Goal: Information Seeking & Learning: Find contact information

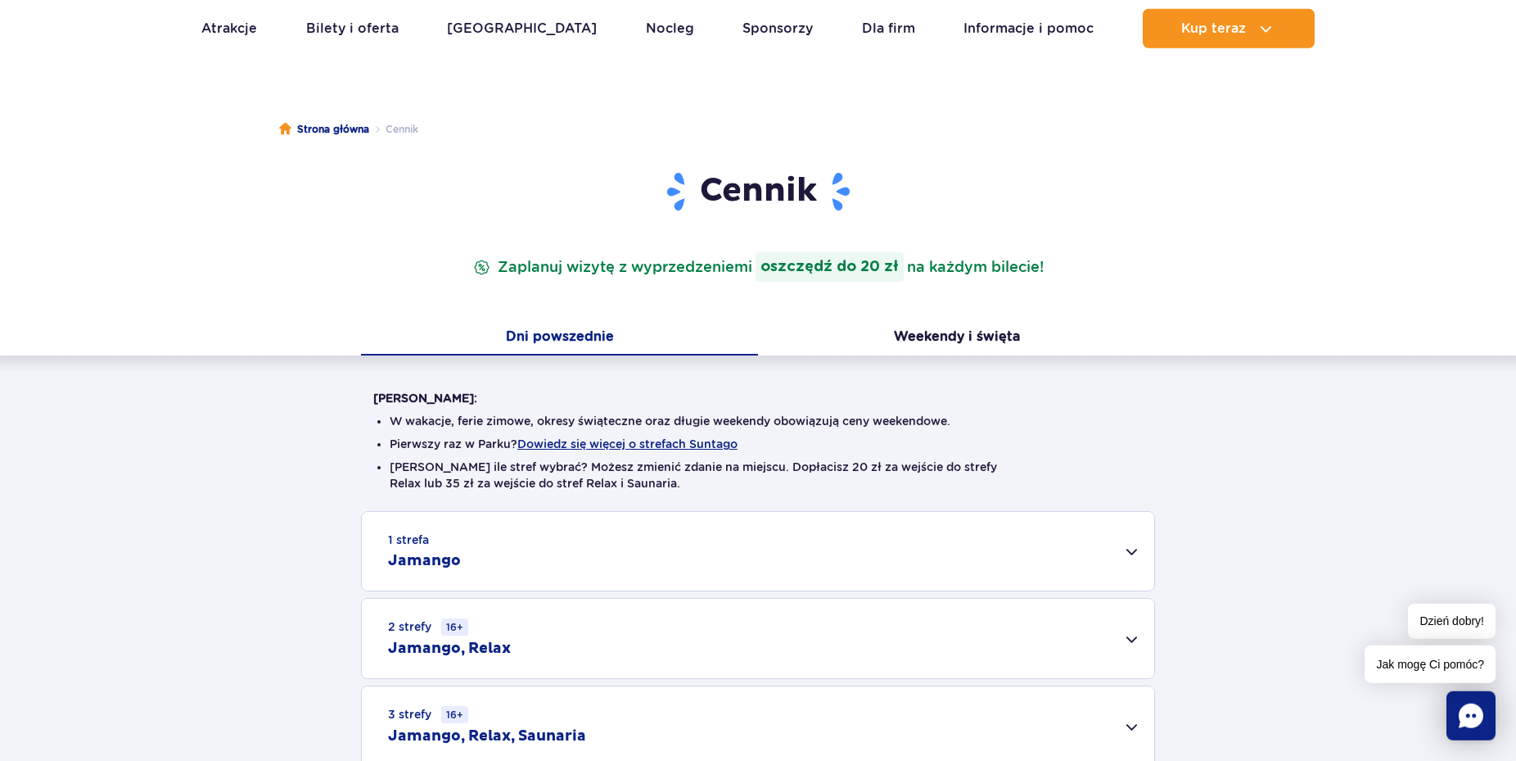
scroll to position [251, 0]
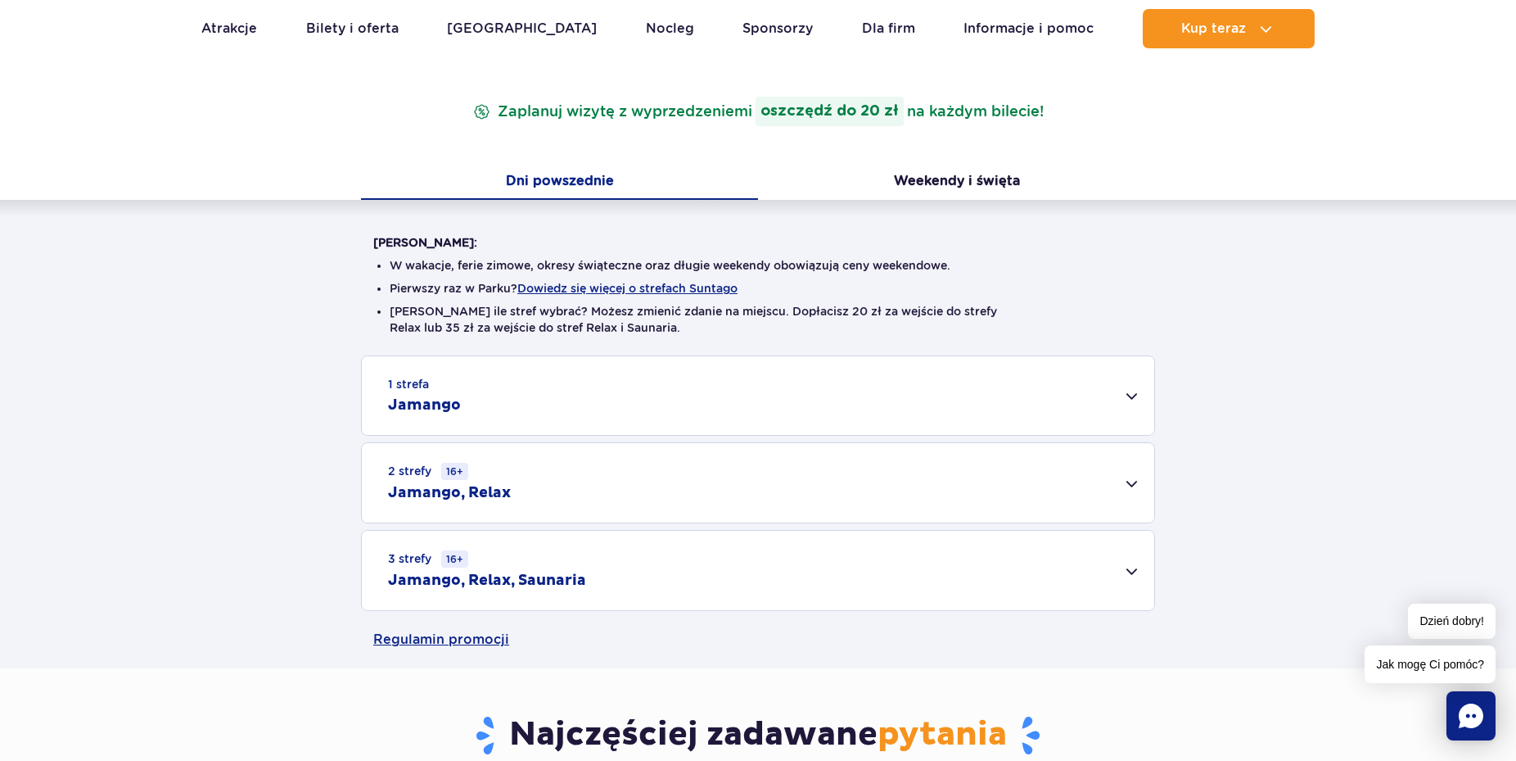
click at [1124, 400] on div "1 strefa Jamango" at bounding box center [758, 395] width 793 height 79
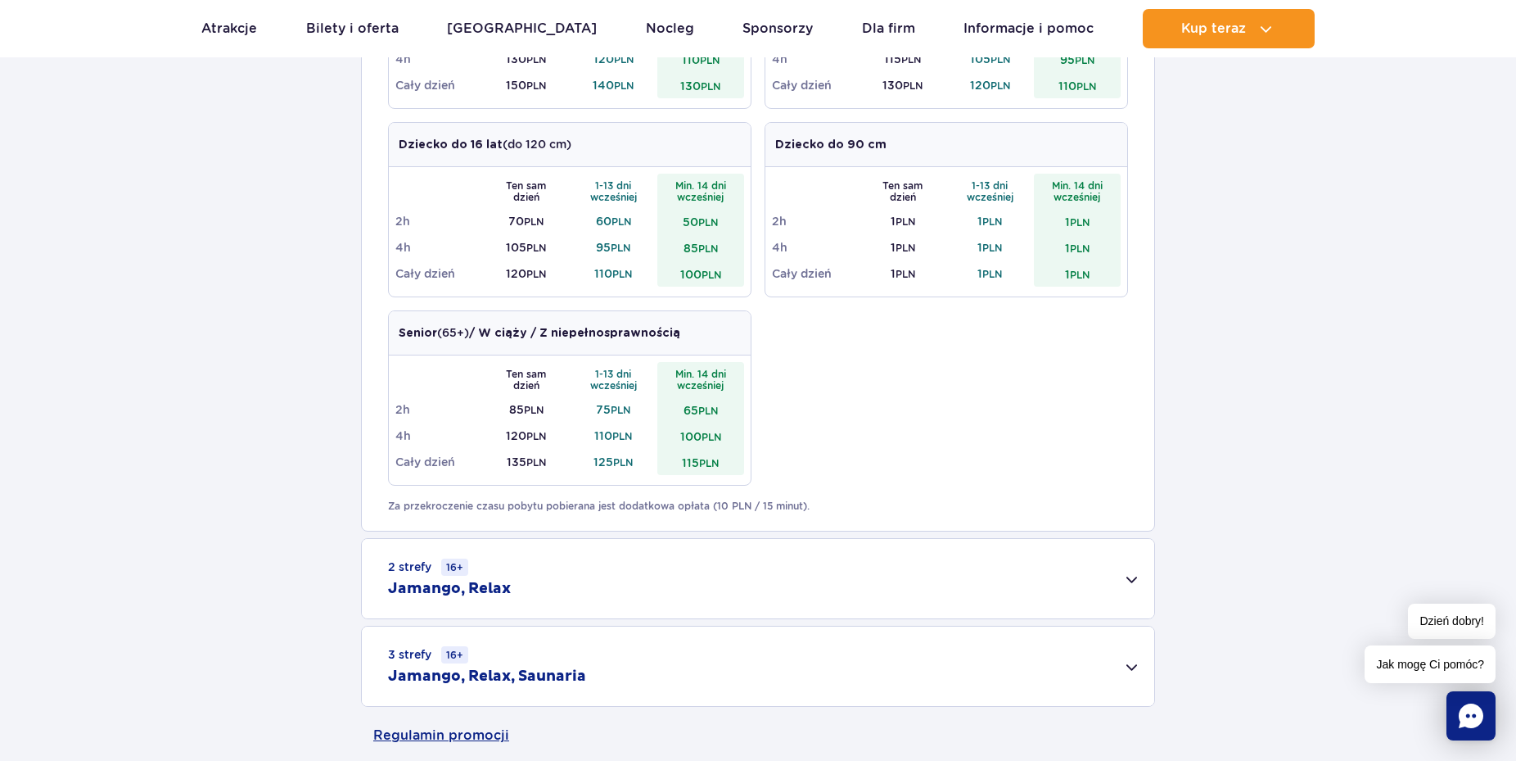
scroll to position [501, 0]
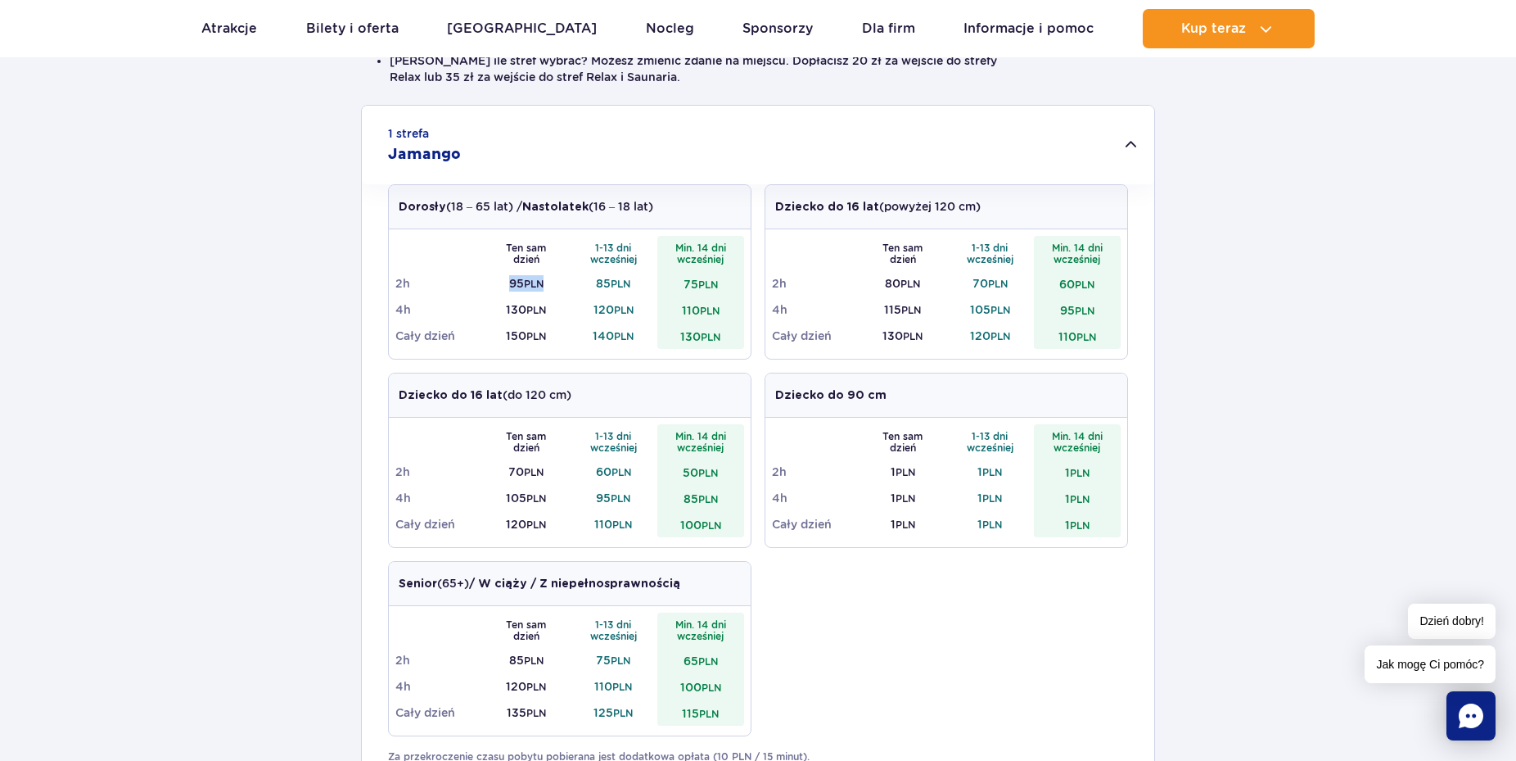
drag, startPoint x: 493, startPoint y: 273, endPoint x: 562, endPoint y: 287, distance: 70.2
click at [562, 287] on td "95 PLN" at bounding box center [527, 283] width 88 height 26
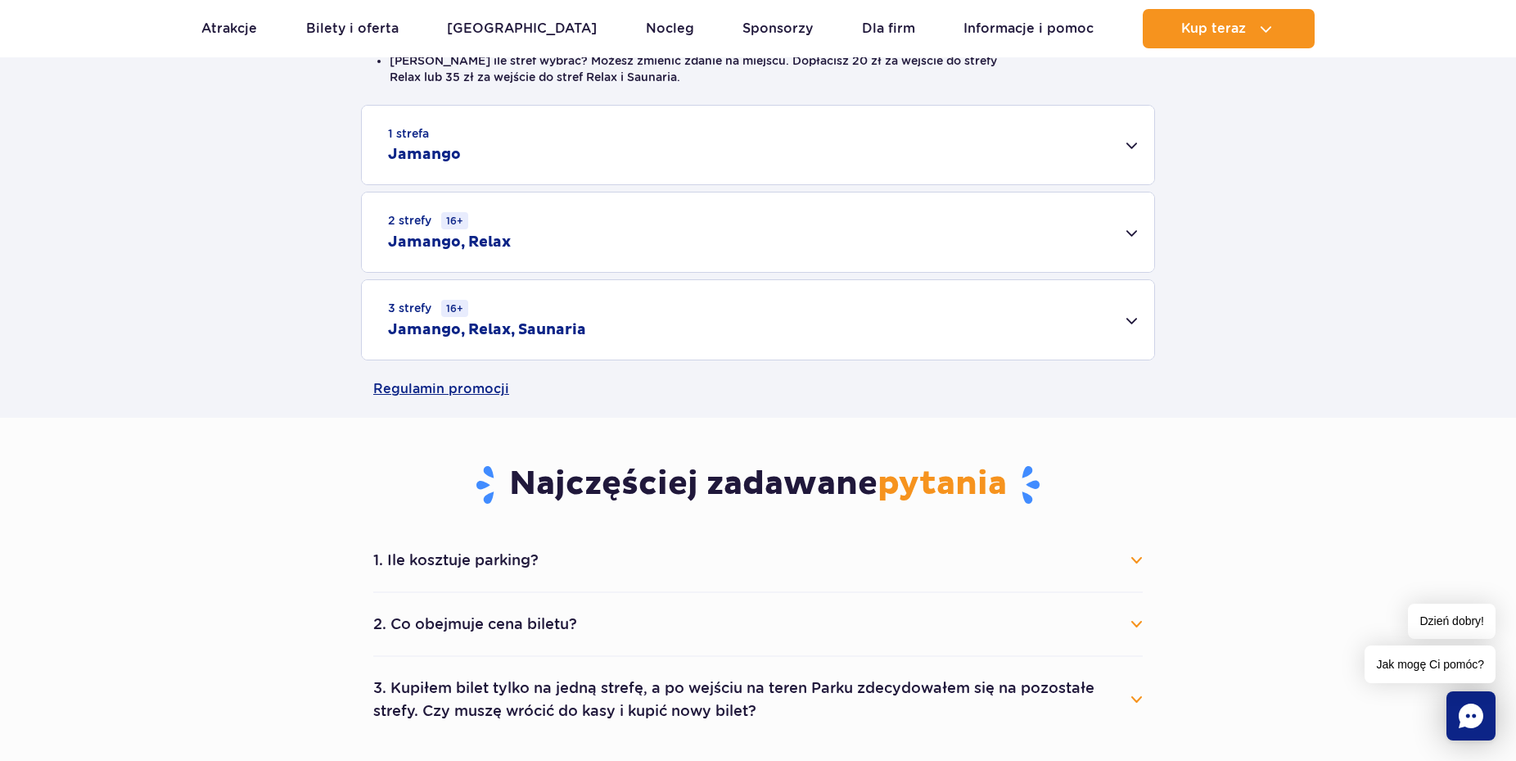
click at [1133, 151] on div "1 strefa Jamango" at bounding box center [758, 145] width 793 height 79
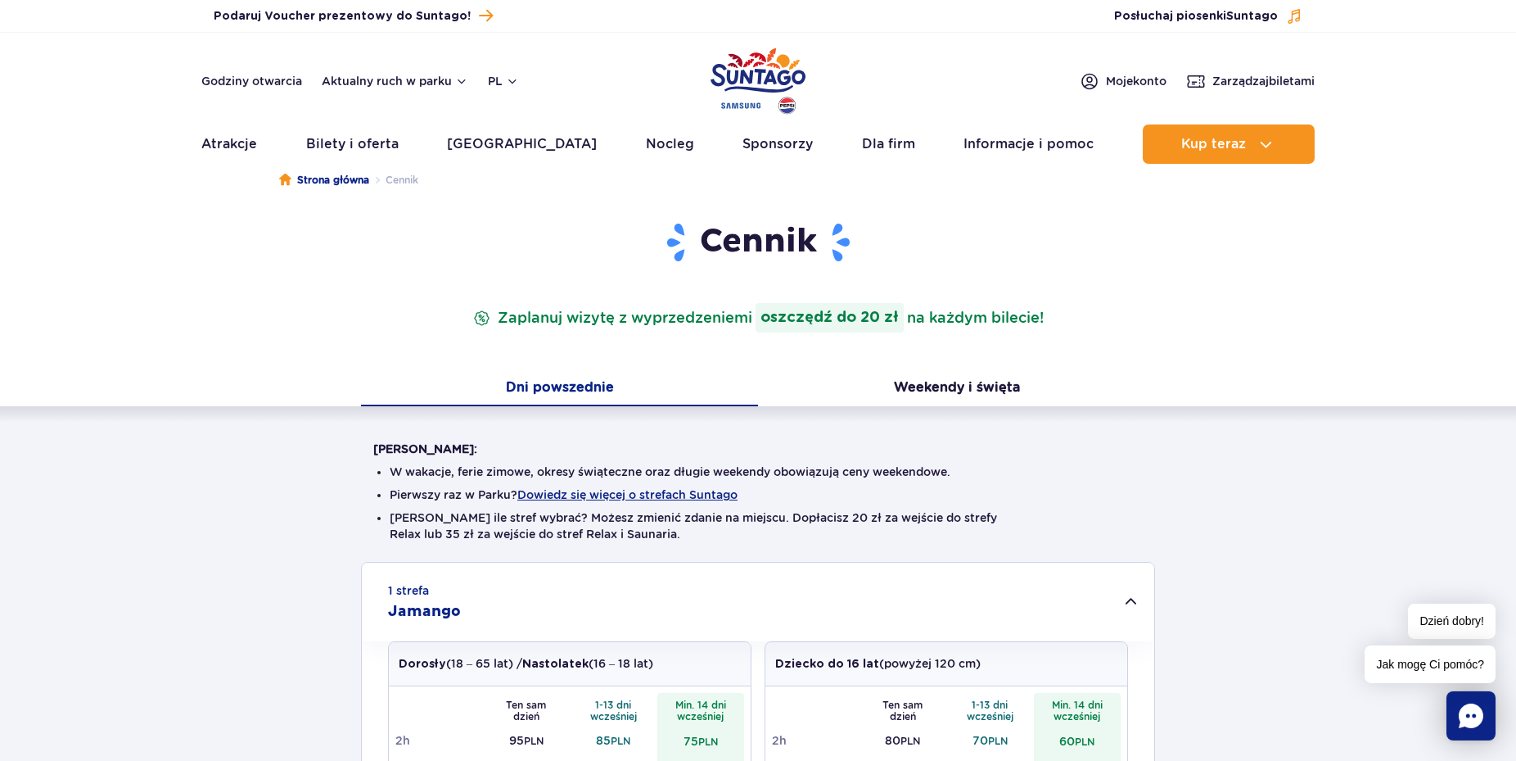
scroll to position [0, 0]
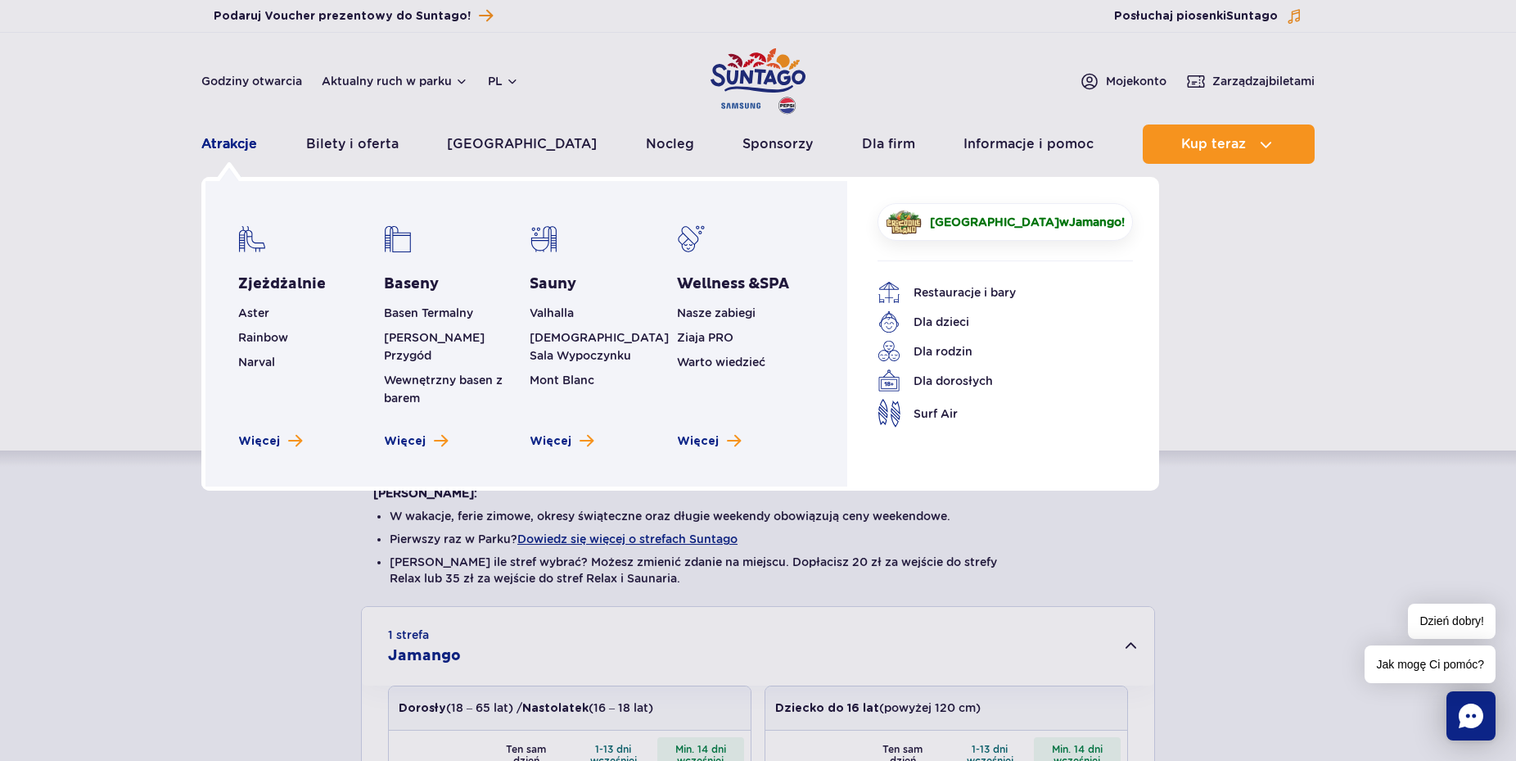
click at [205, 151] on link "Atrakcje" at bounding box center [229, 143] width 56 height 39
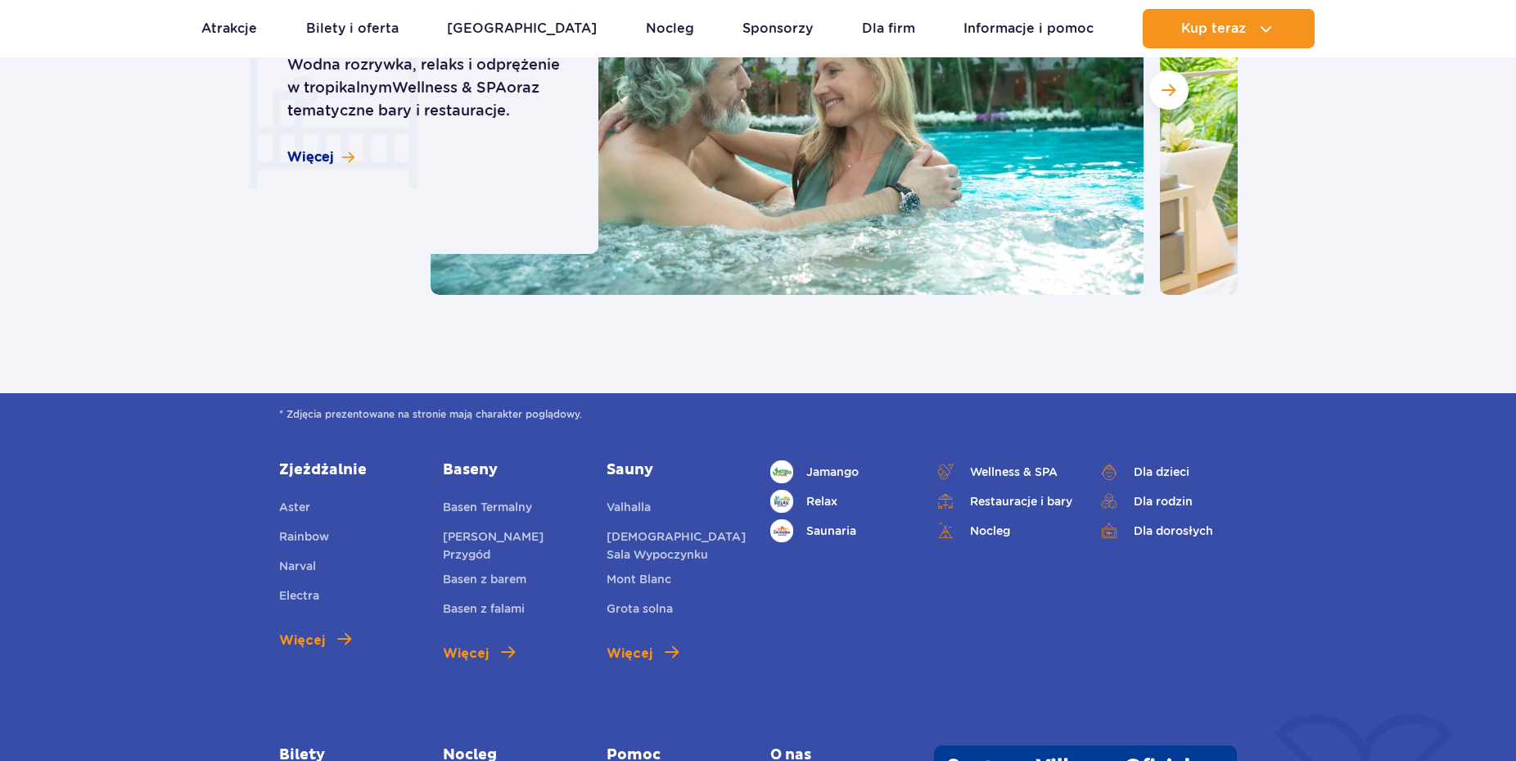
scroll to position [2088, 0]
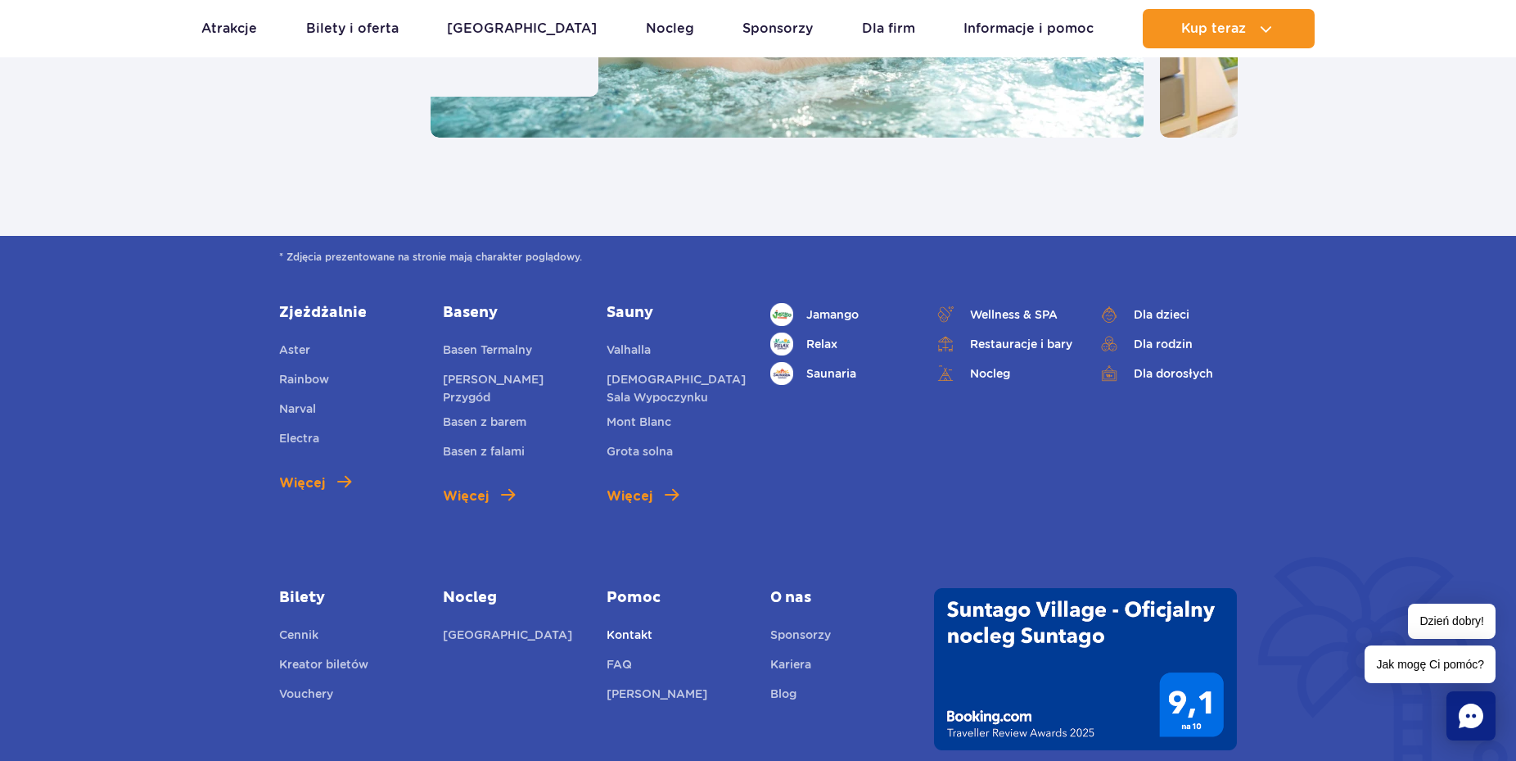
click at [623, 625] on link "Kontakt" at bounding box center [630, 636] width 46 height 23
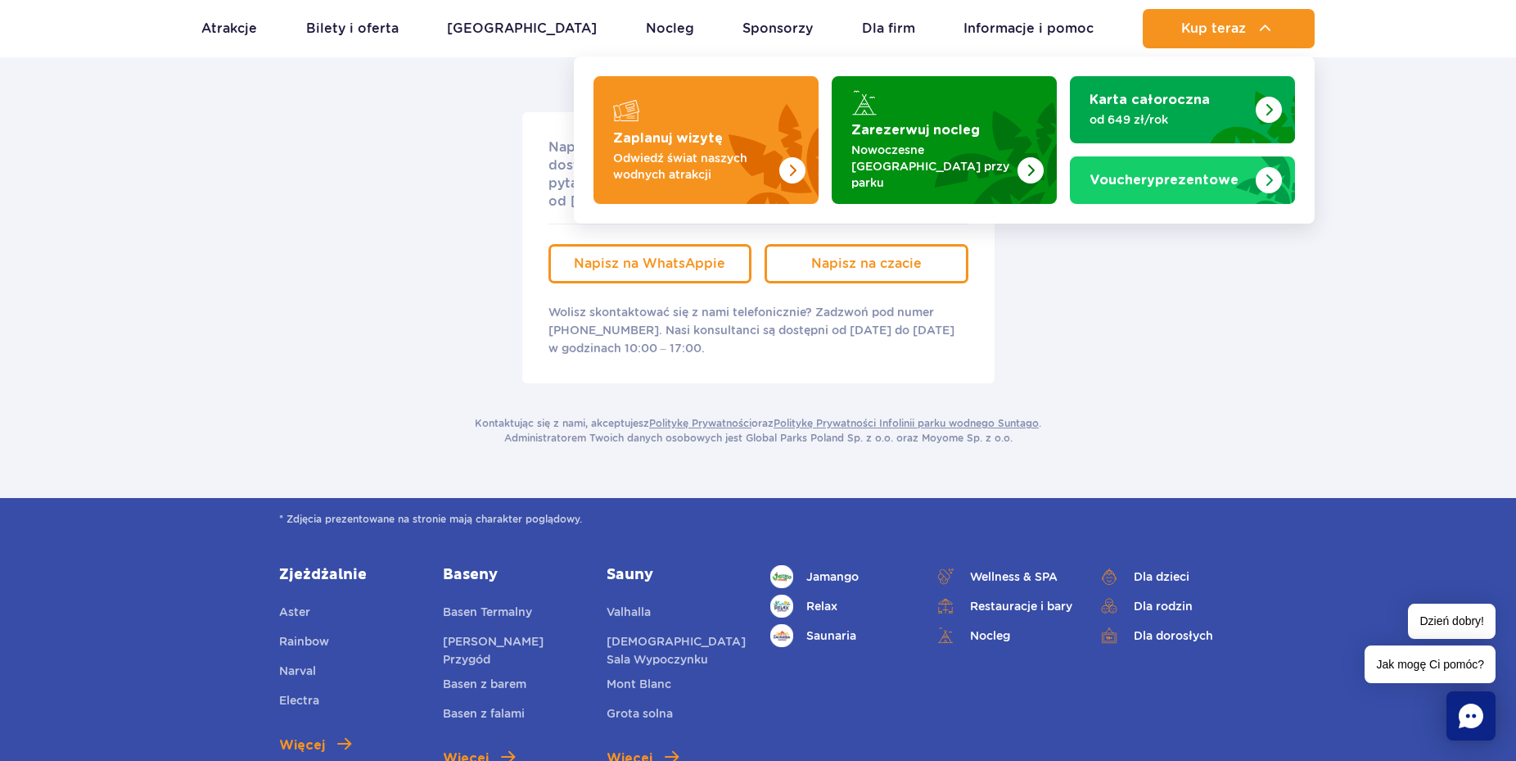
scroll to position [334, 0]
